Goal: Information Seeking & Learning: Learn about a topic

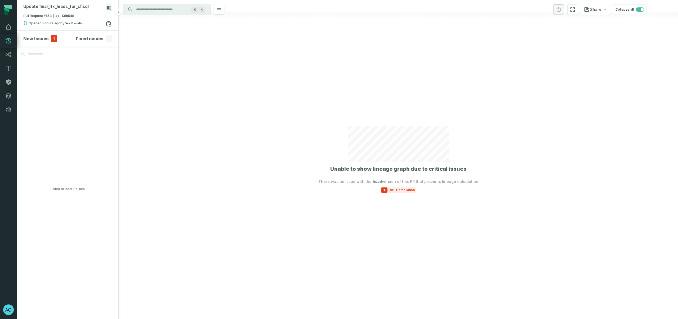
click at [39, 39] on h4 "New Issues" at bounding box center [35, 38] width 25 height 6
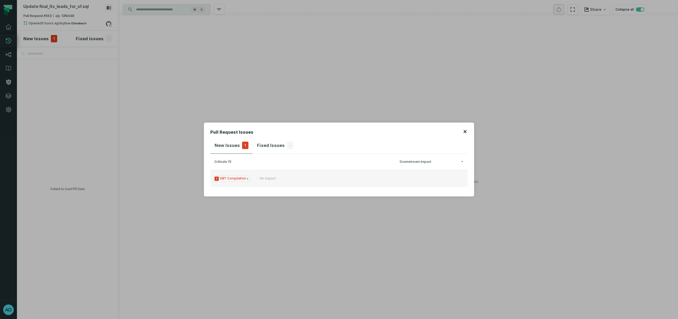
click at [246, 178] on icon "Issue Type" at bounding box center [247, 178] width 3 height 3
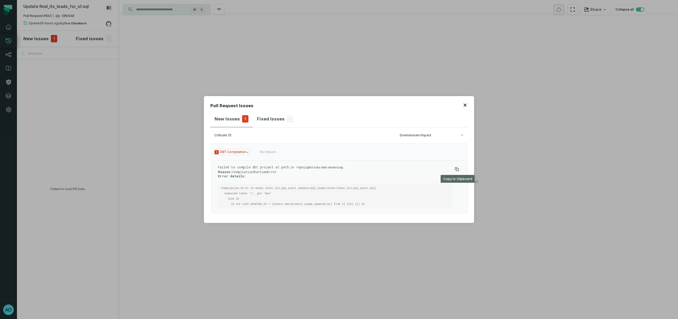
click at [457, 169] on icon at bounding box center [457, 169] width 4 height 4
click at [464, 104] on icon "button" at bounding box center [464, 105] width 3 height 3
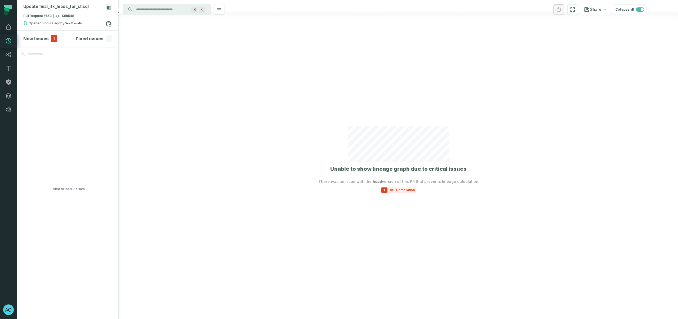
click at [38, 42] on div "New Issues 1" at bounding box center [40, 38] width 34 height 7
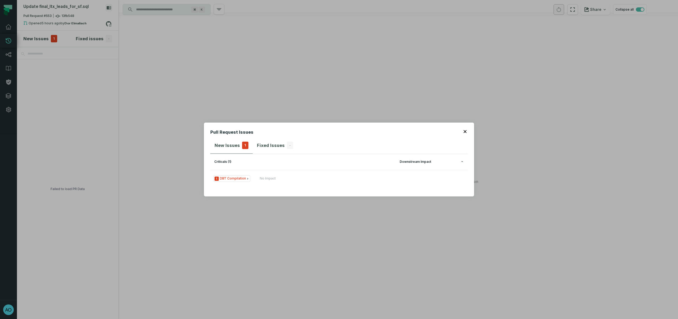
click at [462, 162] on icon "button" at bounding box center [462, 161] width 2 height 1
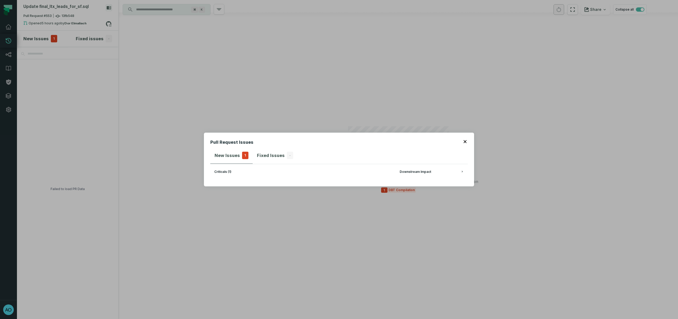
click at [461, 172] on div "button" at bounding box center [462, 171] width 3 height 3
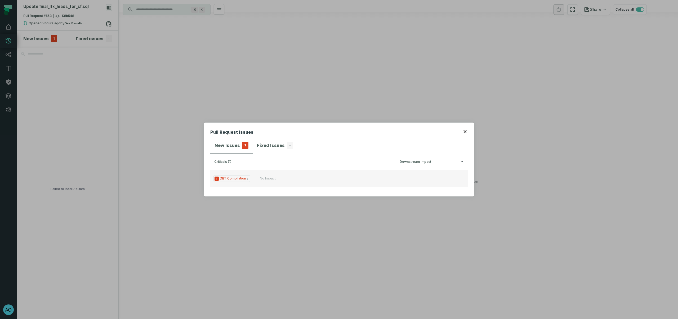
click at [243, 178] on span "1 DBT Compilation" at bounding box center [231, 178] width 37 height 7
